Goal: Task Accomplishment & Management: Manage account settings

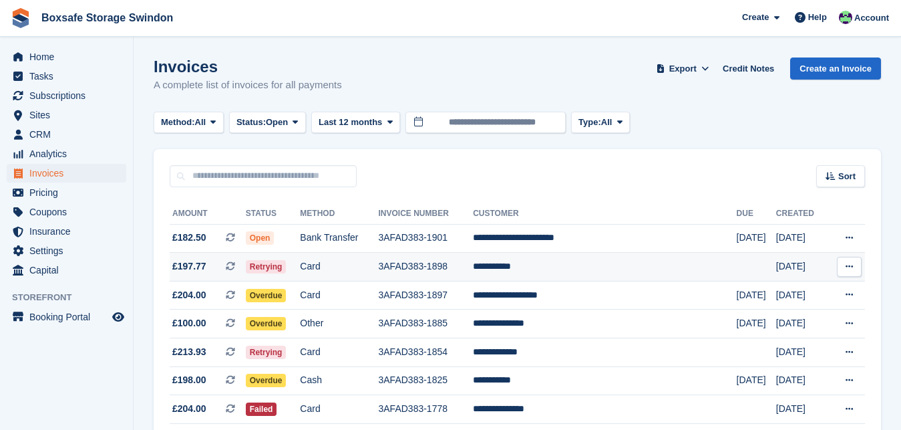
click at [533, 266] on td "**********" at bounding box center [604, 267] width 263 height 29
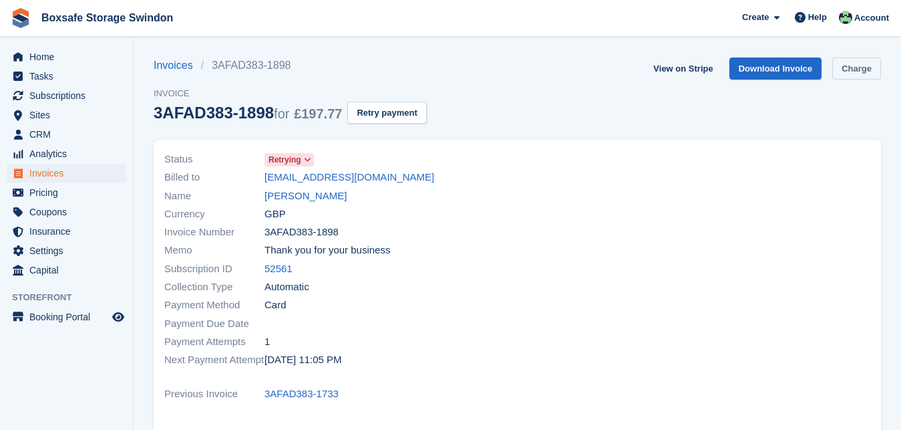
click at [853, 67] on link "Charge" at bounding box center [857, 68] width 49 height 22
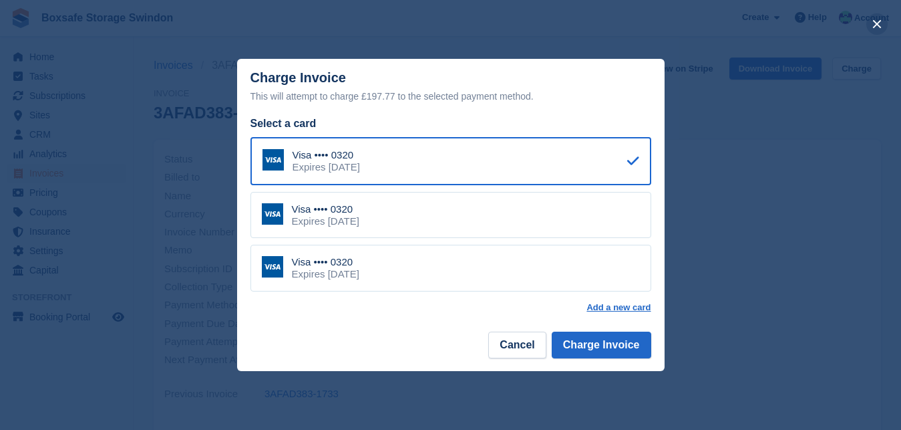
click at [877, 33] on button "close" at bounding box center [877, 23] width 21 height 21
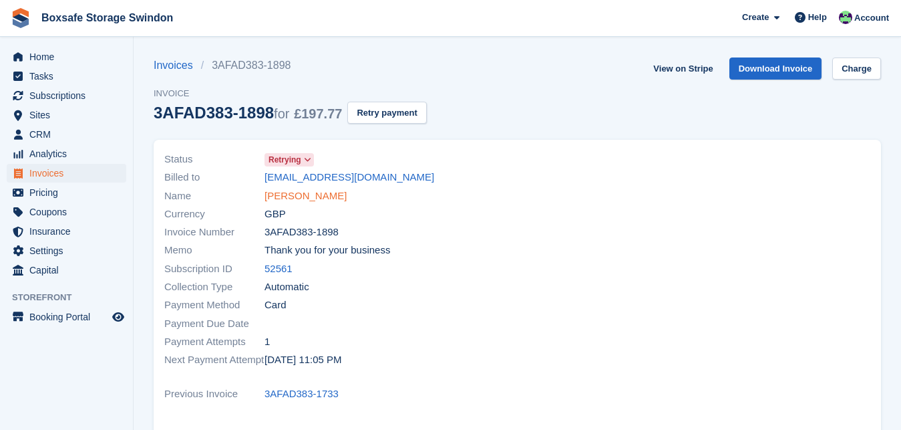
click at [292, 194] on link "Emma Thorne" at bounding box center [306, 195] width 82 height 15
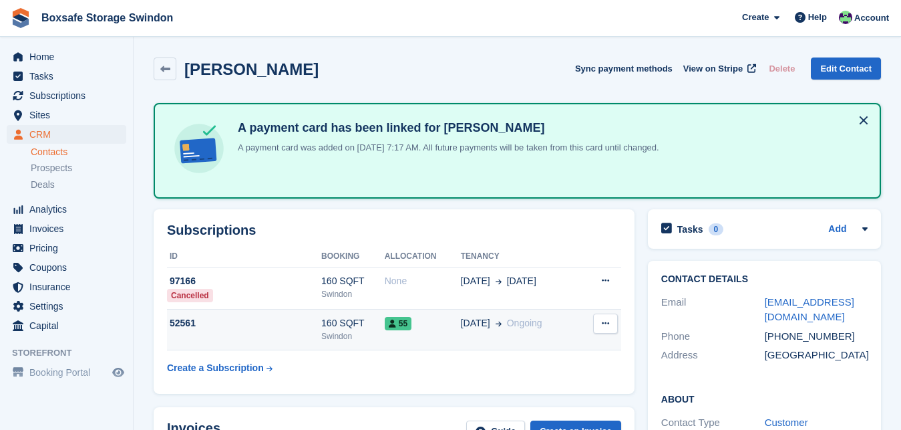
click at [327, 330] on div "Swindon" at bounding box center [352, 336] width 63 height 12
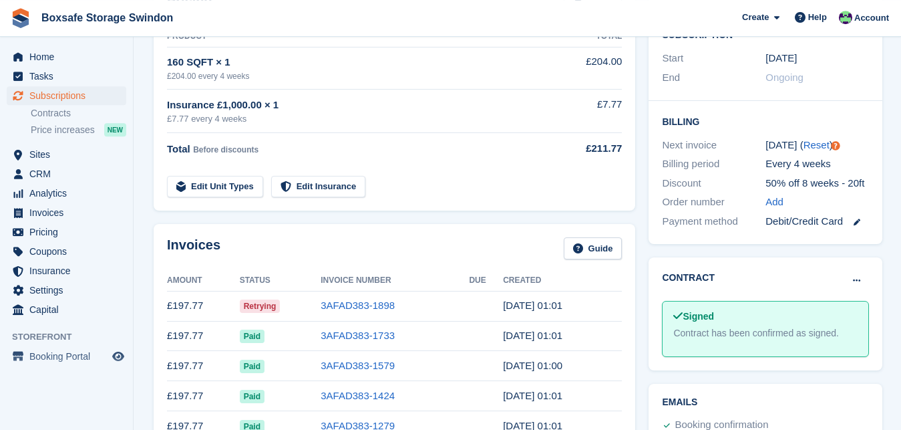
scroll to position [289, 0]
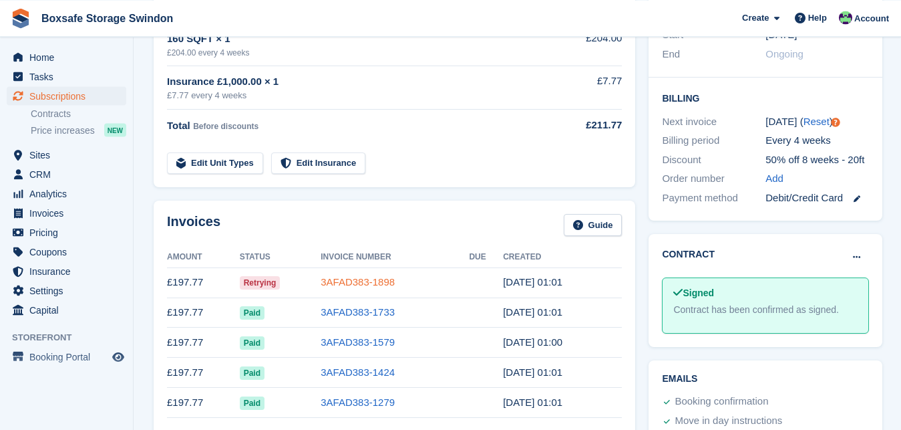
click at [380, 283] on link "3AFAD383-1898" at bounding box center [358, 281] width 74 height 11
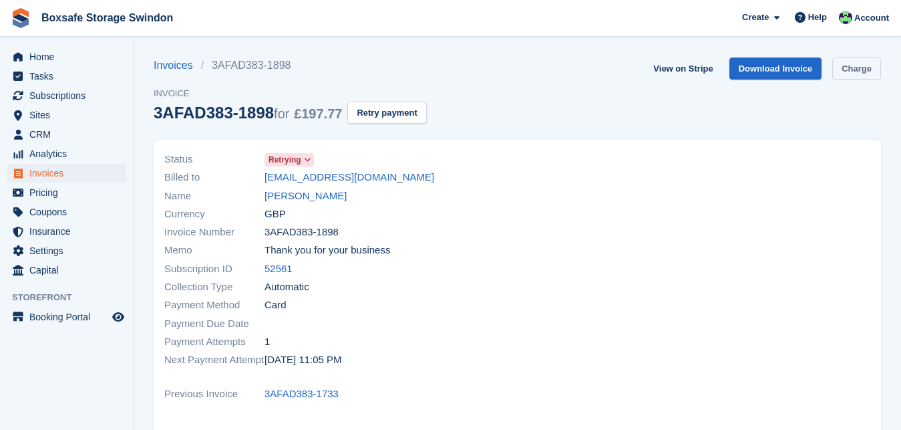
click at [864, 71] on link "Charge" at bounding box center [857, 68] width 49 height 22
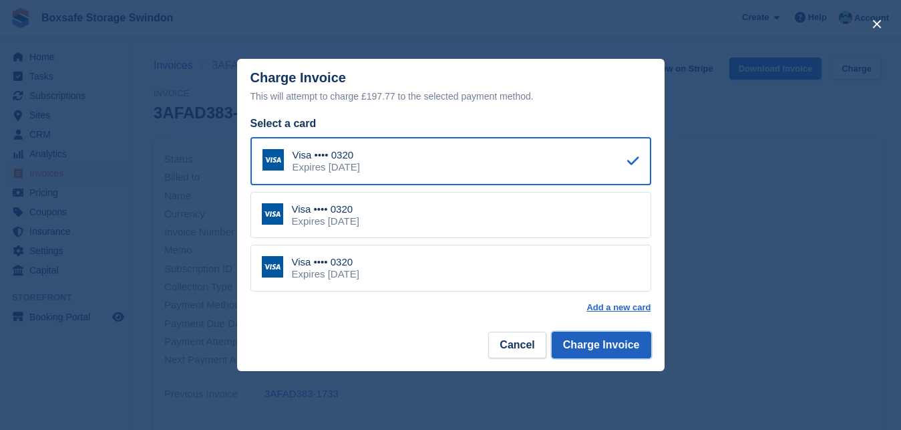
click at [606, 348] on button "Charge Invoice" at bounding box center [602, 344] width 100 height 27
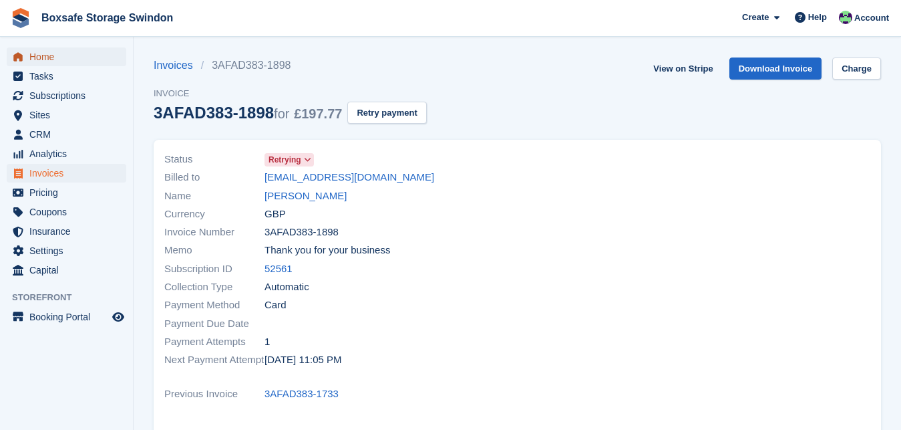
click at [54, 53] on span "Home" at bounding box center [69, 56] width 80 height 19
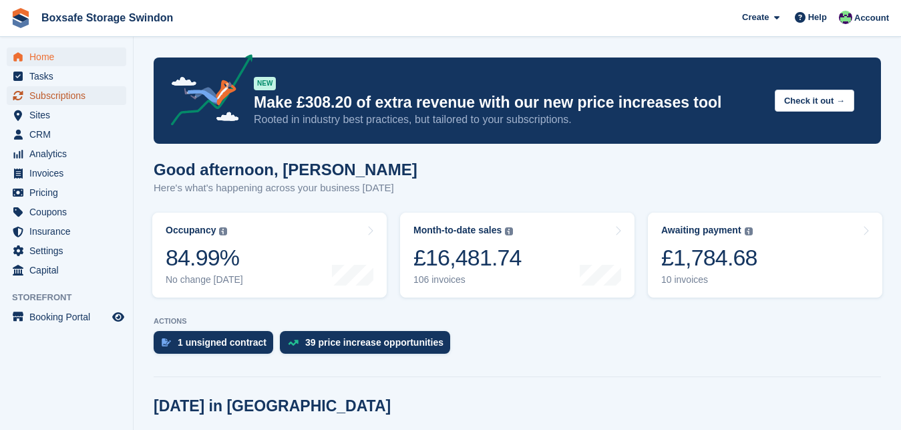
click at [70, 96] on span "Subscriptions" at bounding box center [69, 95] width 80 height 19
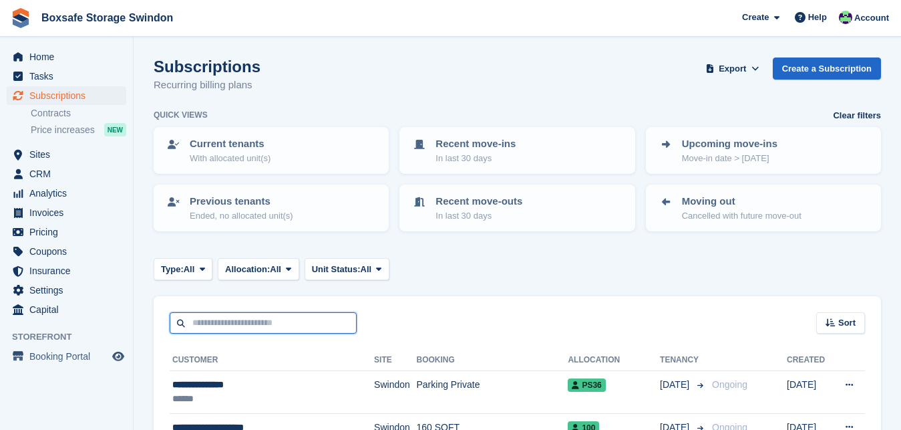
click at [221, 320] on input "text" at bounding box center [263, 323] width 187 height 22
type input "****"
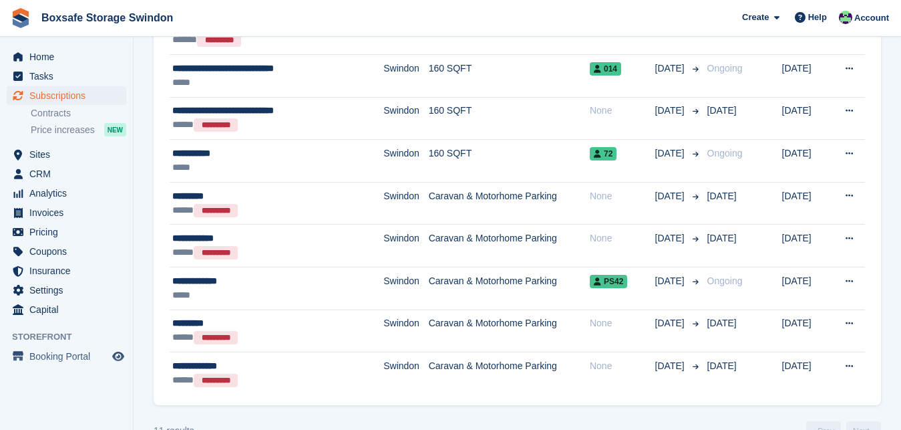
scroll to position [475, 0]
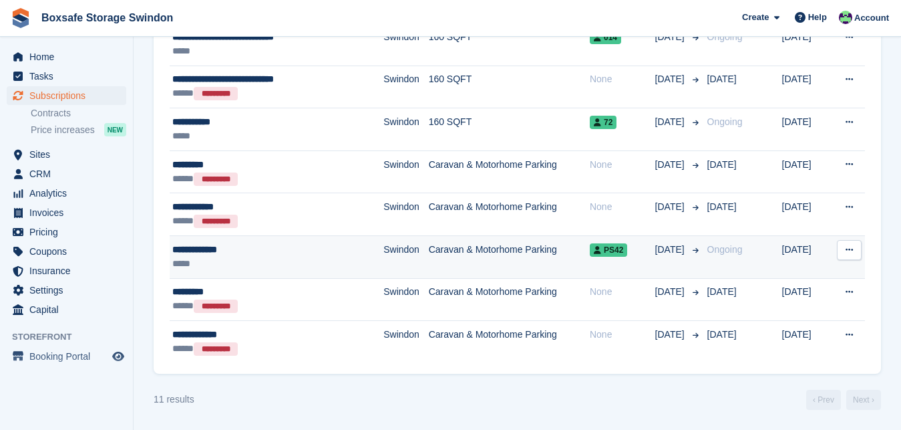
click at [217, 244] on div "**********" at bounding box center [256, 250] width 168 height 14
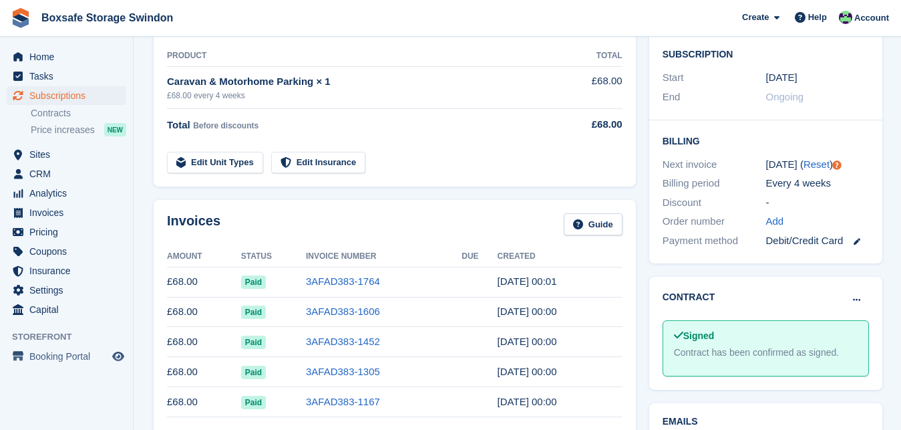
scroll to position [255, 0]
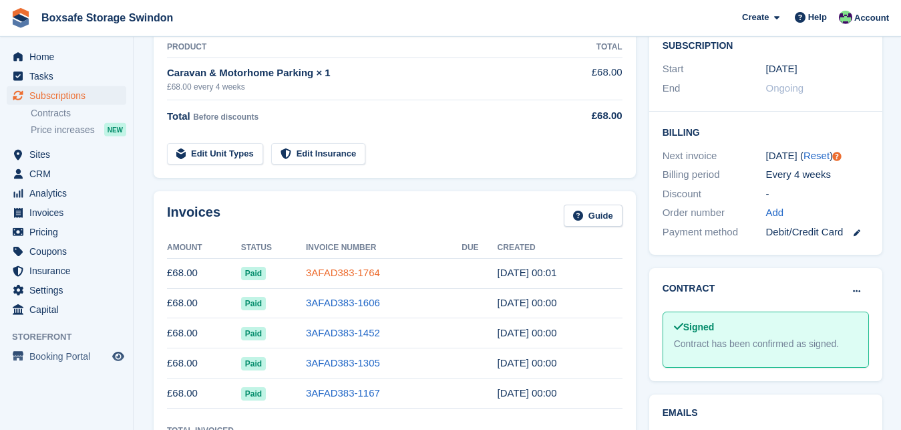
click at [361, 271] on link "3AFAD383-1764" at bounding box center [343, 272] width 74 height 11
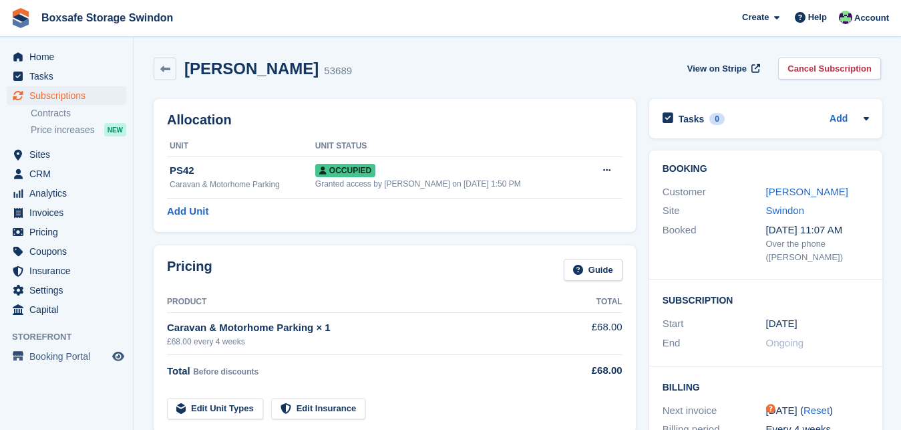
scroll to position [255, 0]
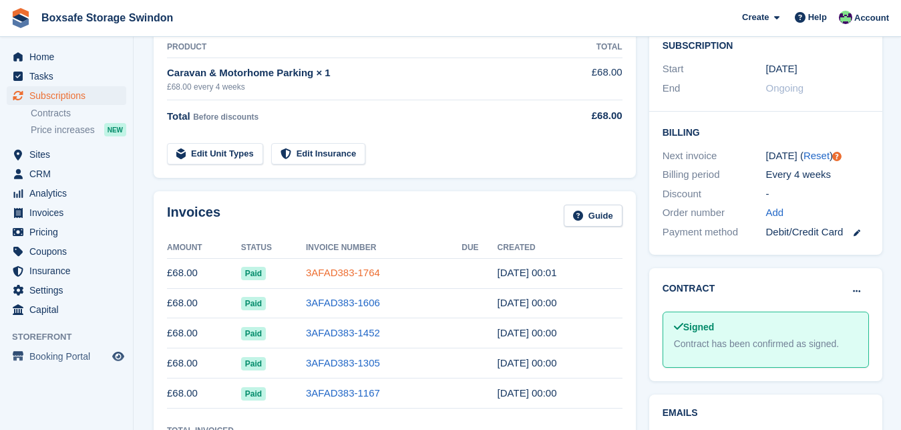
click at [349, 269] on link "3AFAD383-1764" at bounding box center [343, 272] width 74 height 11
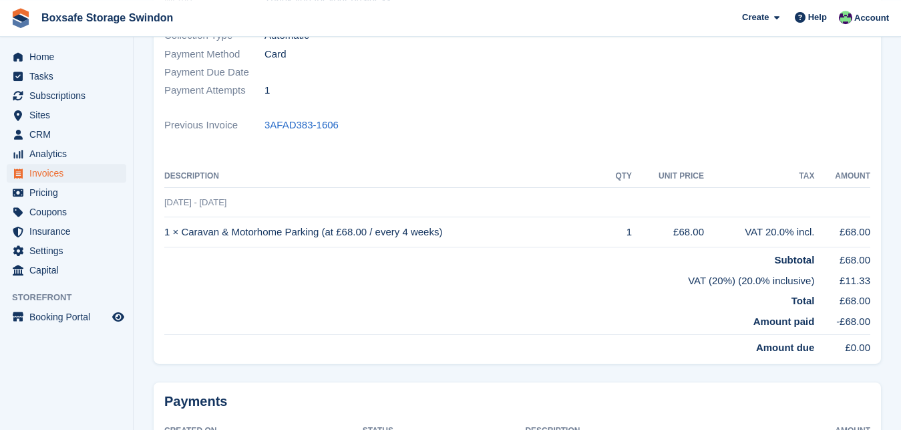
scroll to position [256, 0]
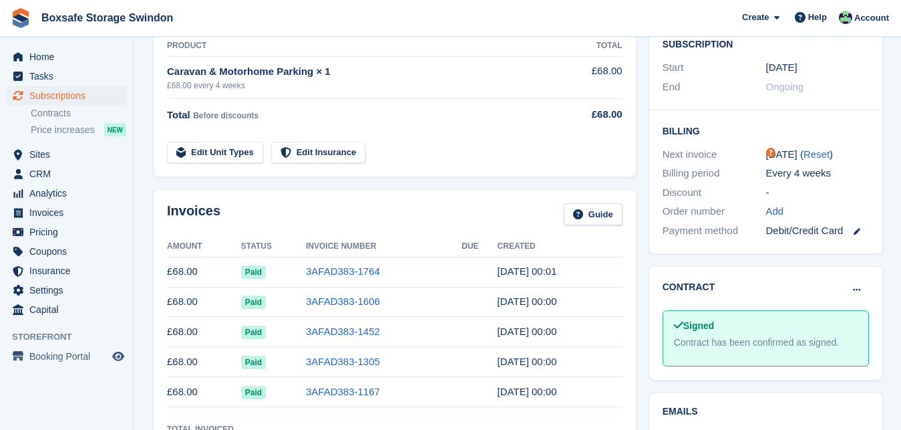
scroll to position [255, 0]
